Goal: Download file/media

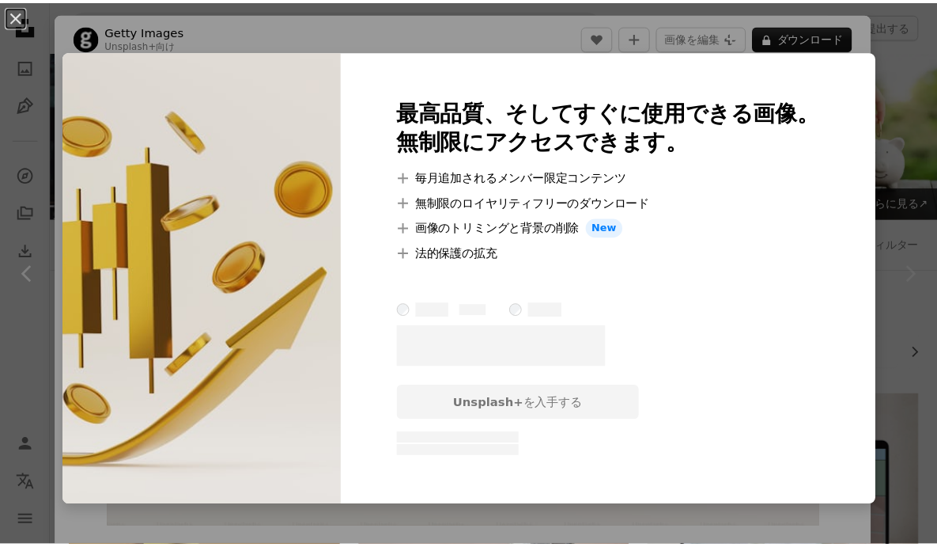
scroll to position [243, 0]
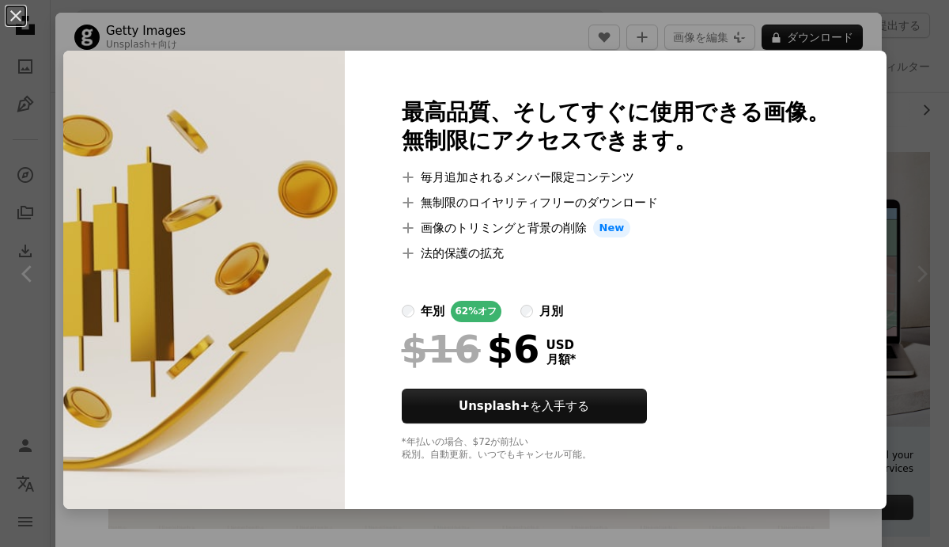
click at [240, 267] on img at bounding box center [204, 280] width 282 height 458
click at [17, 17] on button "An X shape" at bounding box center [15, 15] width 19 height 19
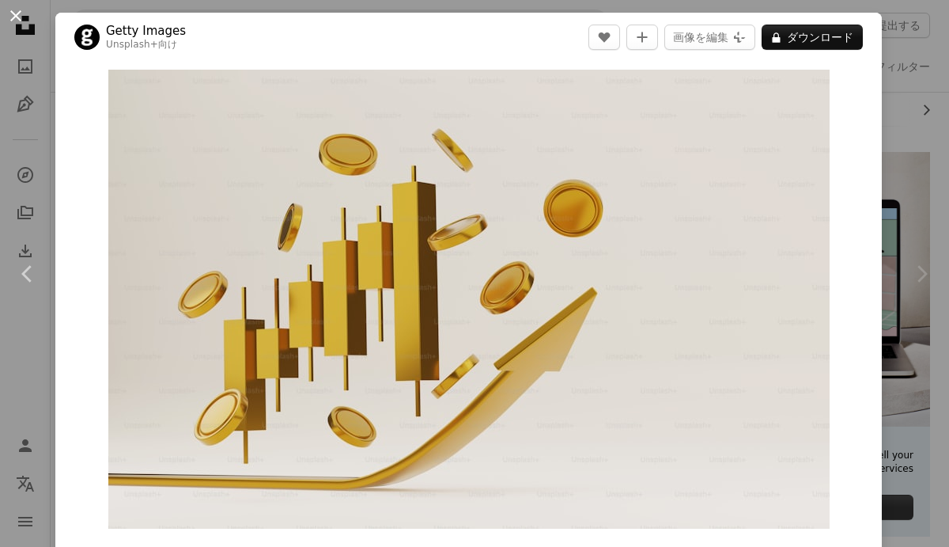
click at [10, 12] on button "An X shape" at bounding box center [15, 15] width 19 height 19
